Goal: Use online tool/utility: Utilize a website feature to perform a specific function

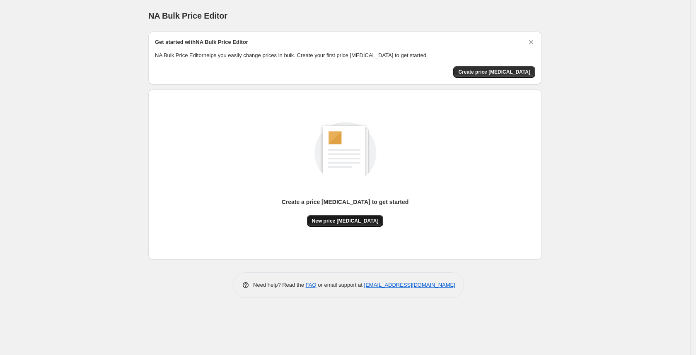
click at [328, 220] on span "New price [MEDICAL_DATA]" at bounding box center [345, 221] width 67 height 7
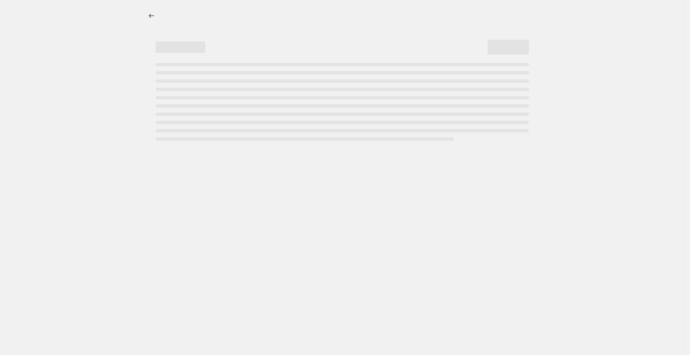
select select "percentage"
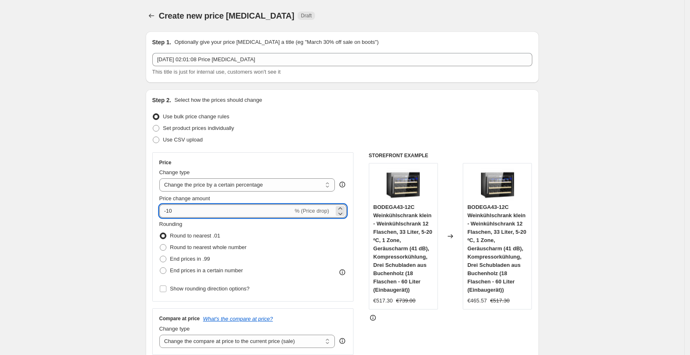
click at [228, 205] on input "-10" at bounding box center [226, 211] width 134 height 13
type input "-1"
type input "-25"
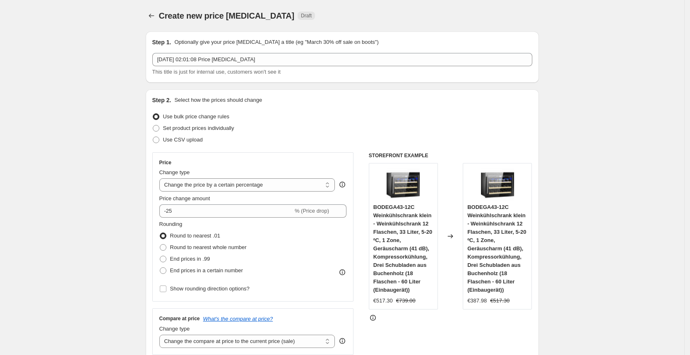
click at [375, 133] on div "Set product prices individually" at bounding box center [342, 129] width 380 height 12
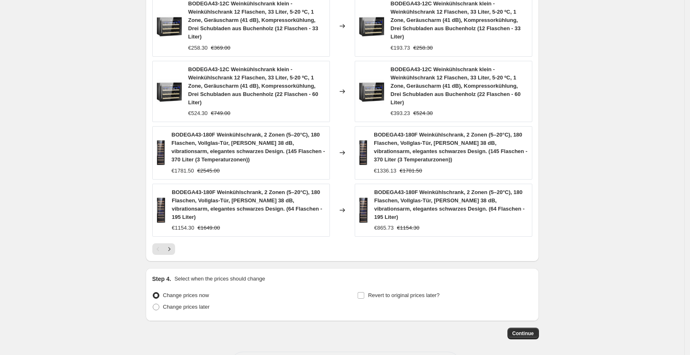
scroll to position [569, 0]
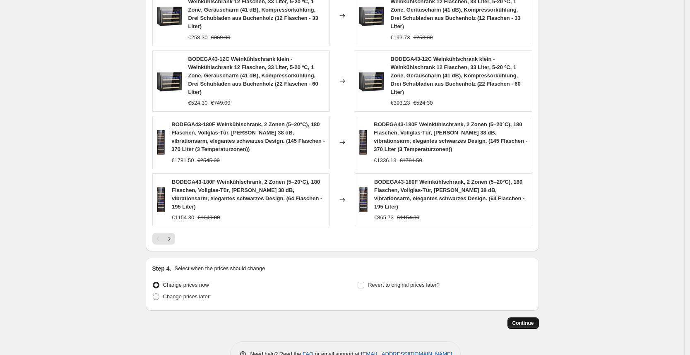
click at [524, 320] on span "Continue" at bounding box center [524, 323] width 22 height 7
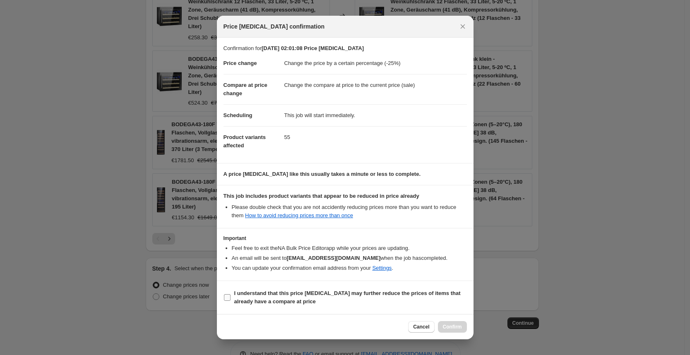
click at [378, 298] on span "I understand that this price [MEDICAL_DATA] may further reduce the prices of it…" at bounding box center [350, 297] width 233 height 17
click at [231, 298] on input "I understand that this price [MEDICAL_DATA] may further reduce the prices of it…" at bounding box center [227, 297] width 7 height 7
checkbox input "true"
click at [455, 326] on span "Confirm" at bounding box center [452, 327] width 19 height 7
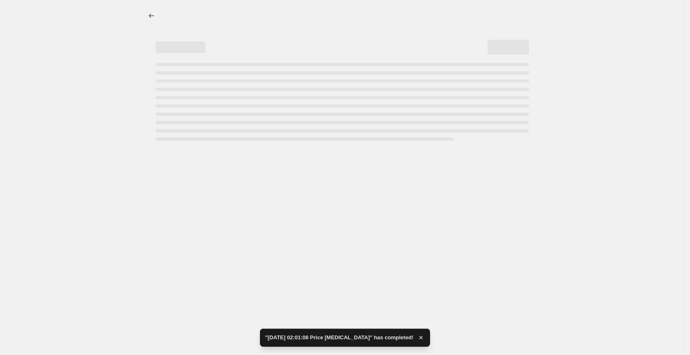
select select "percentage"
